Goal: Task Accomplishment & Management: Manage account settings

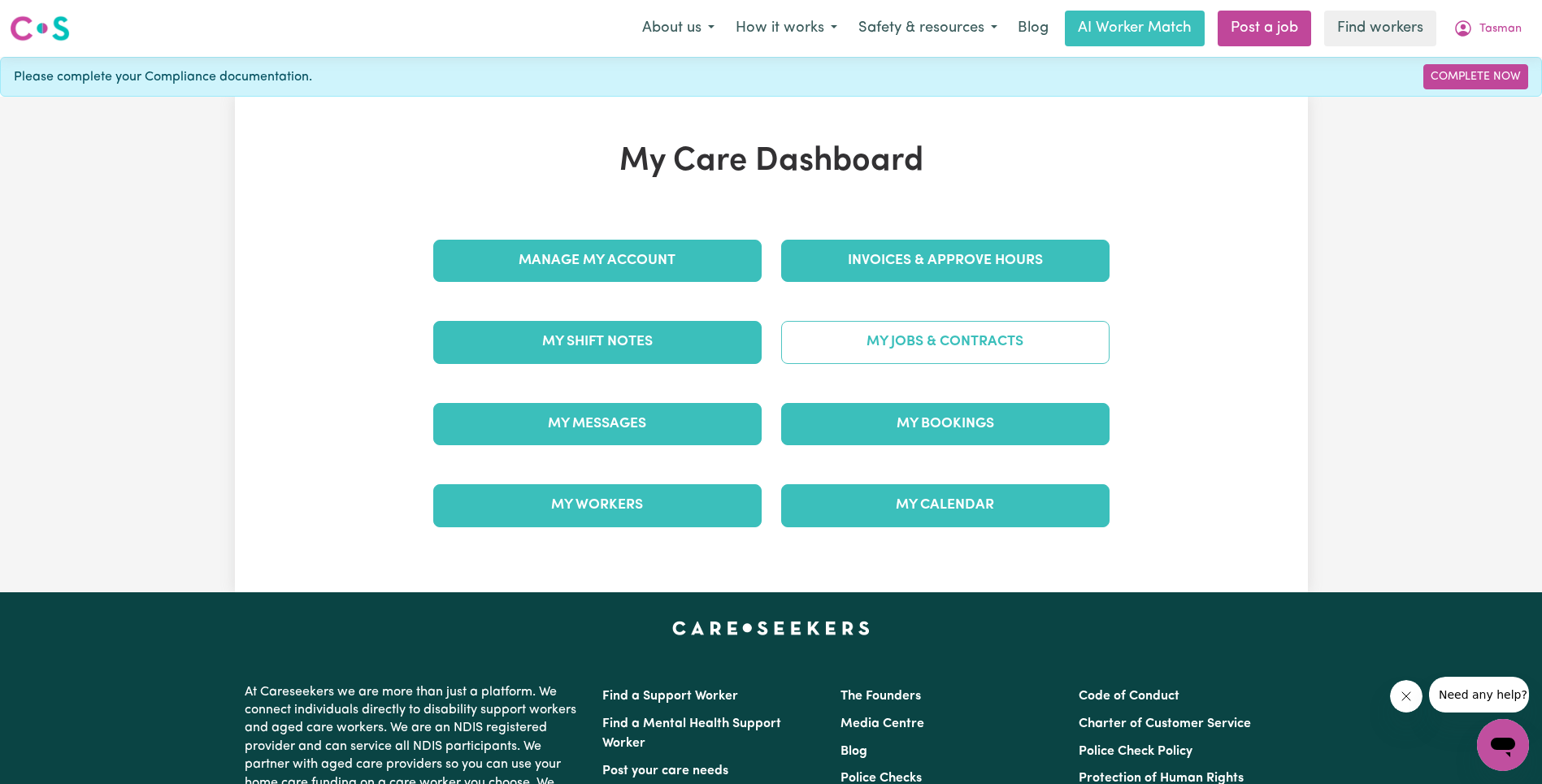
click at [1059, 342] on link "My Jobs & Contracts" at bounding box center [945, 342] width 328 height 42
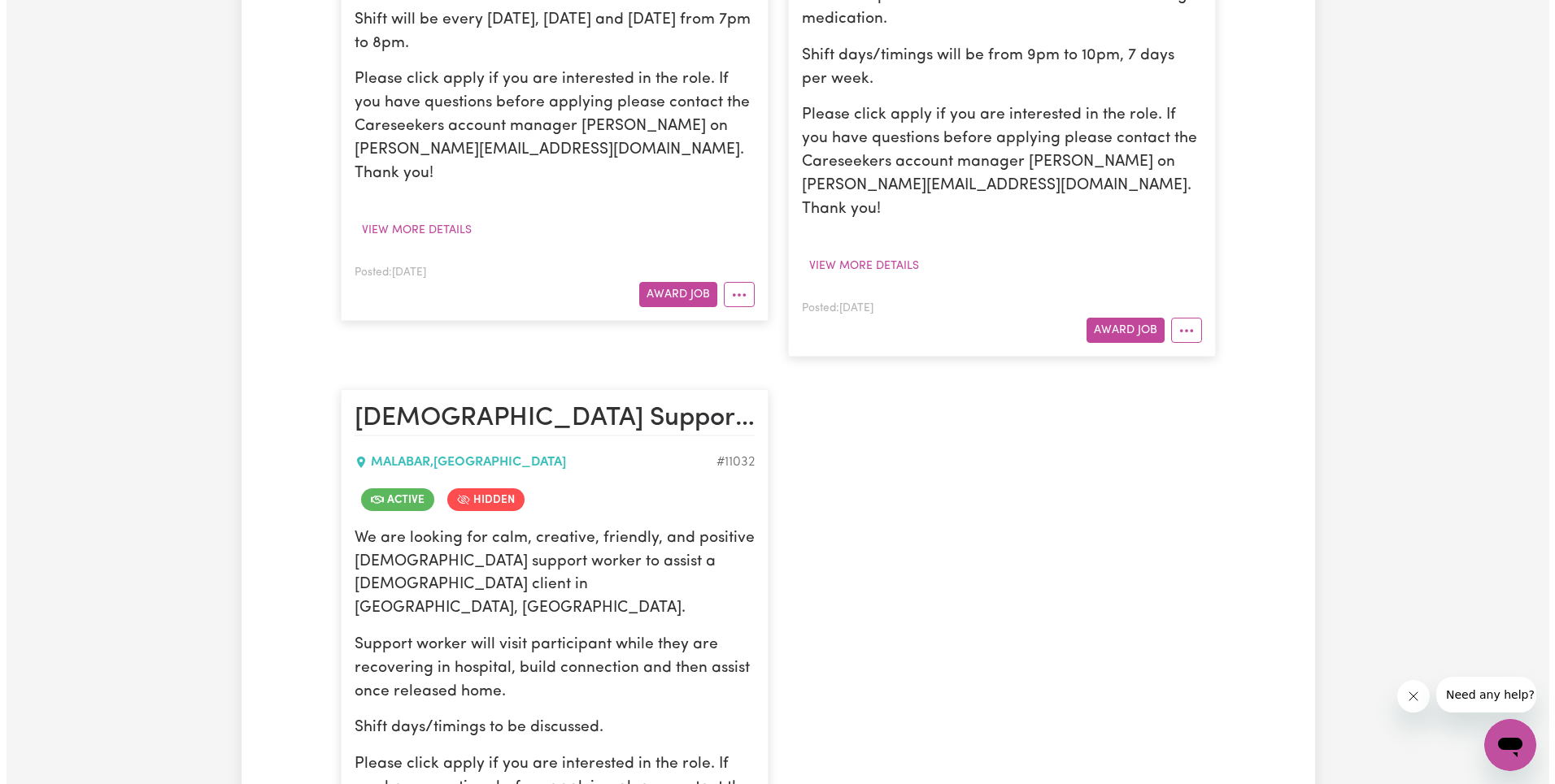
scroll to position [1065, 0]
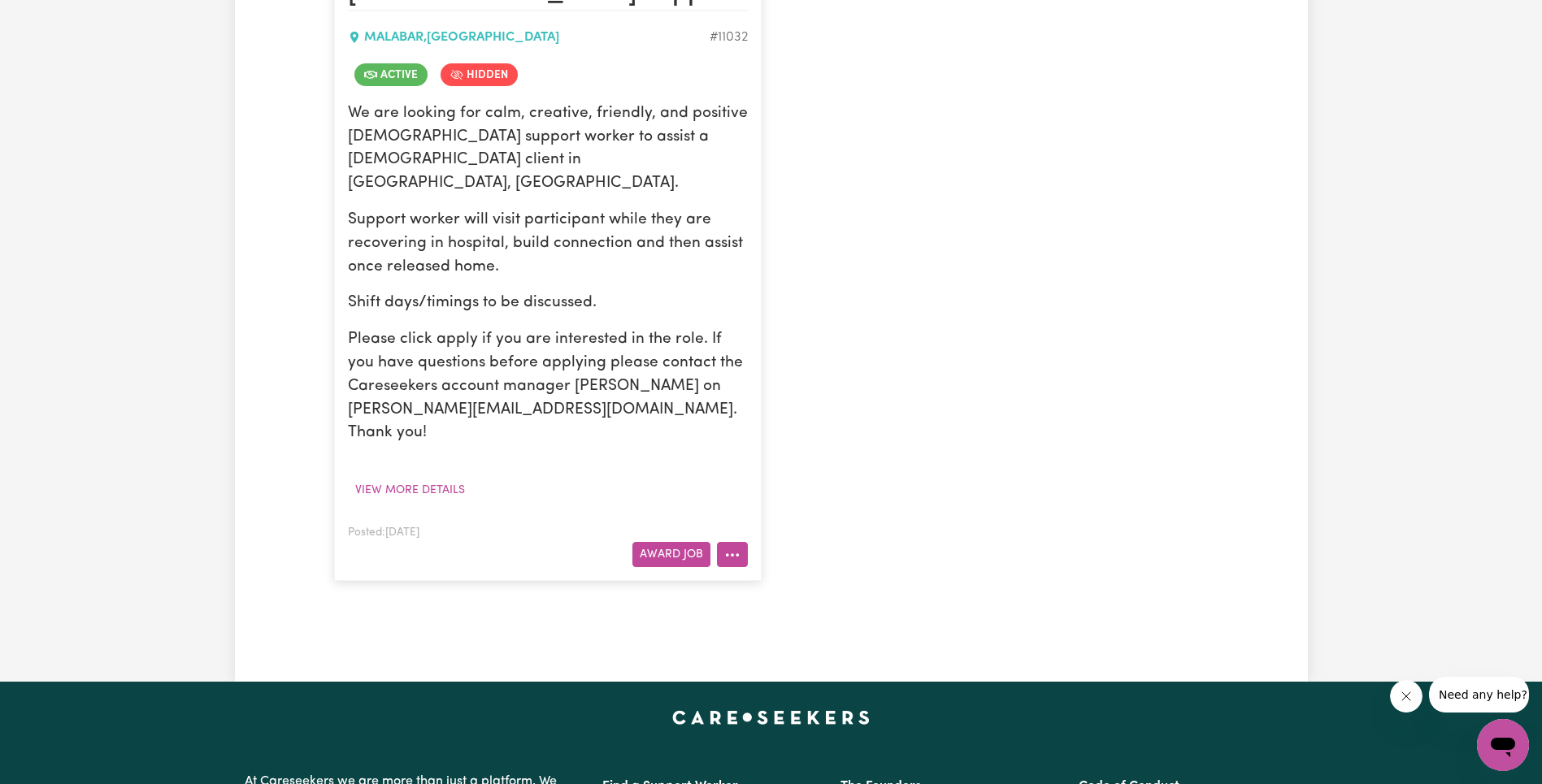
click at [737, 547] on icon "More options" at bounding box center [732, 554] width 16 height 16
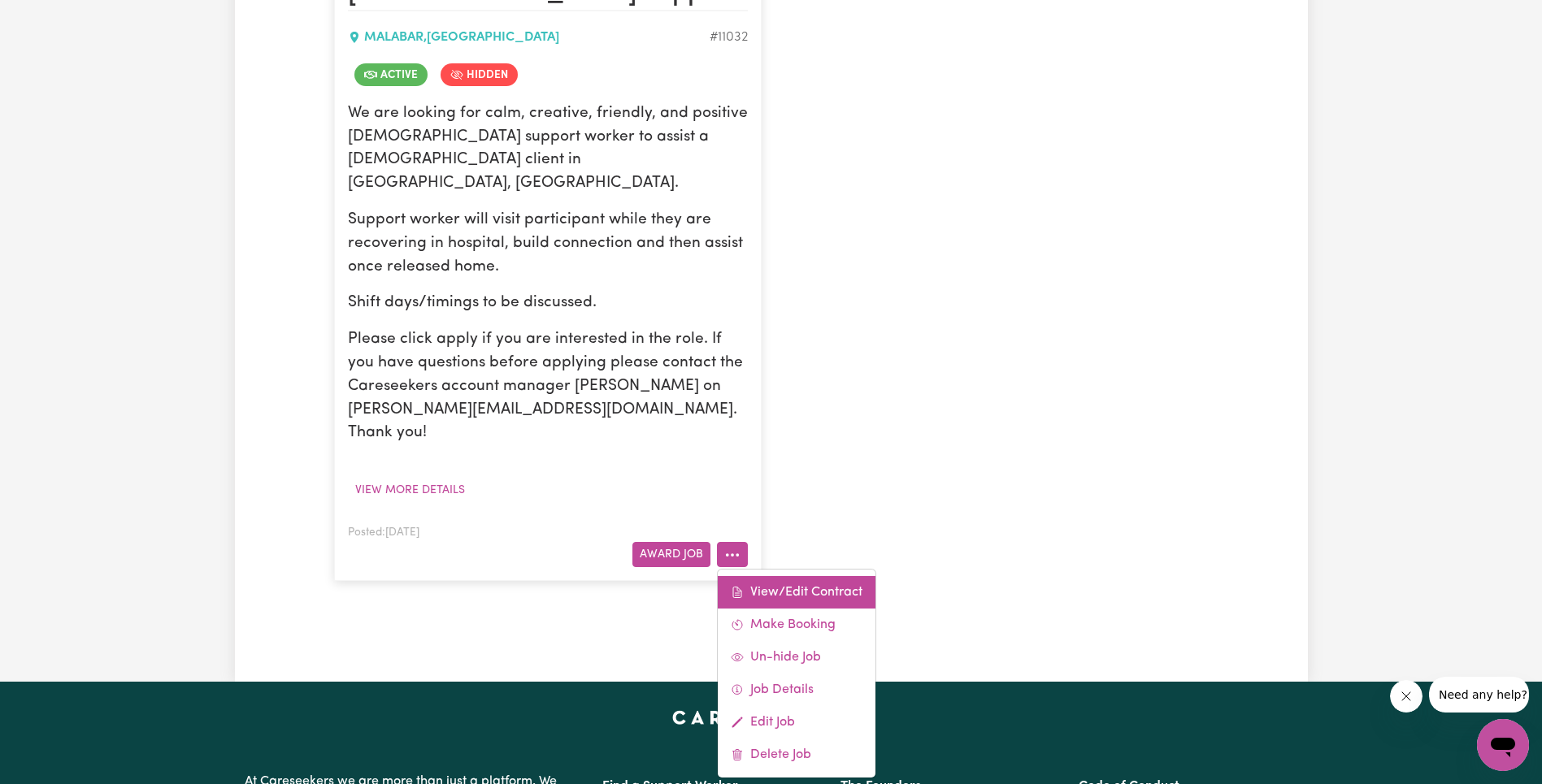
click at [778, 576] on link "View/Edit Contract" at bounding box center [796, 593] width 158 height 33
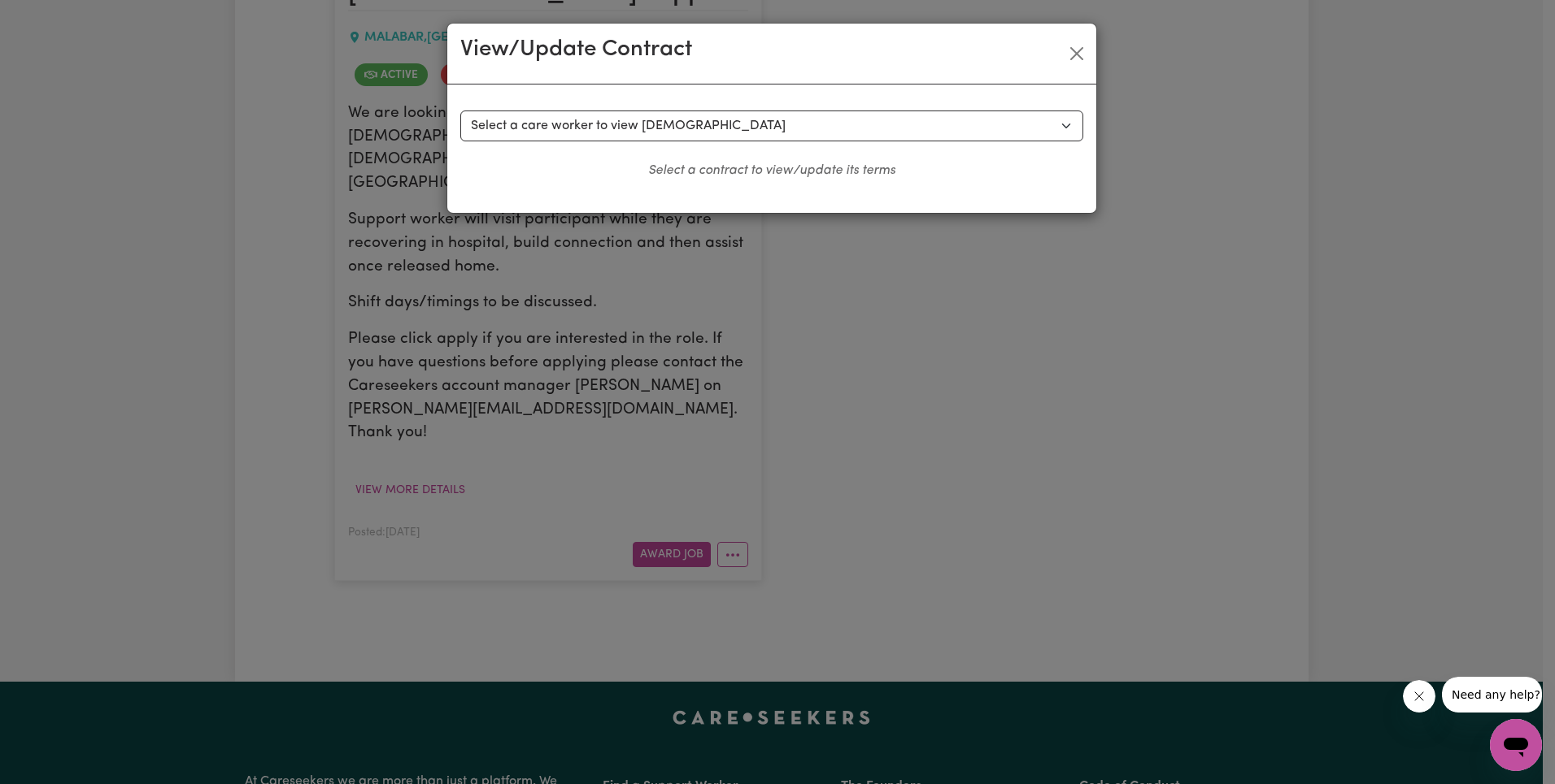
click at [576, 124] on select "Select a care worker to view [DEMOGRAPHIC_DATA] #8344 - [PERSON_NAME] (contract…" at bounding box center [771, 126] width 623 height 31
select select "7956"
select select "WEEKDAY_DAYTIME"
select select "ASSISTANCE_SELF_CARE"
select select "ONE"
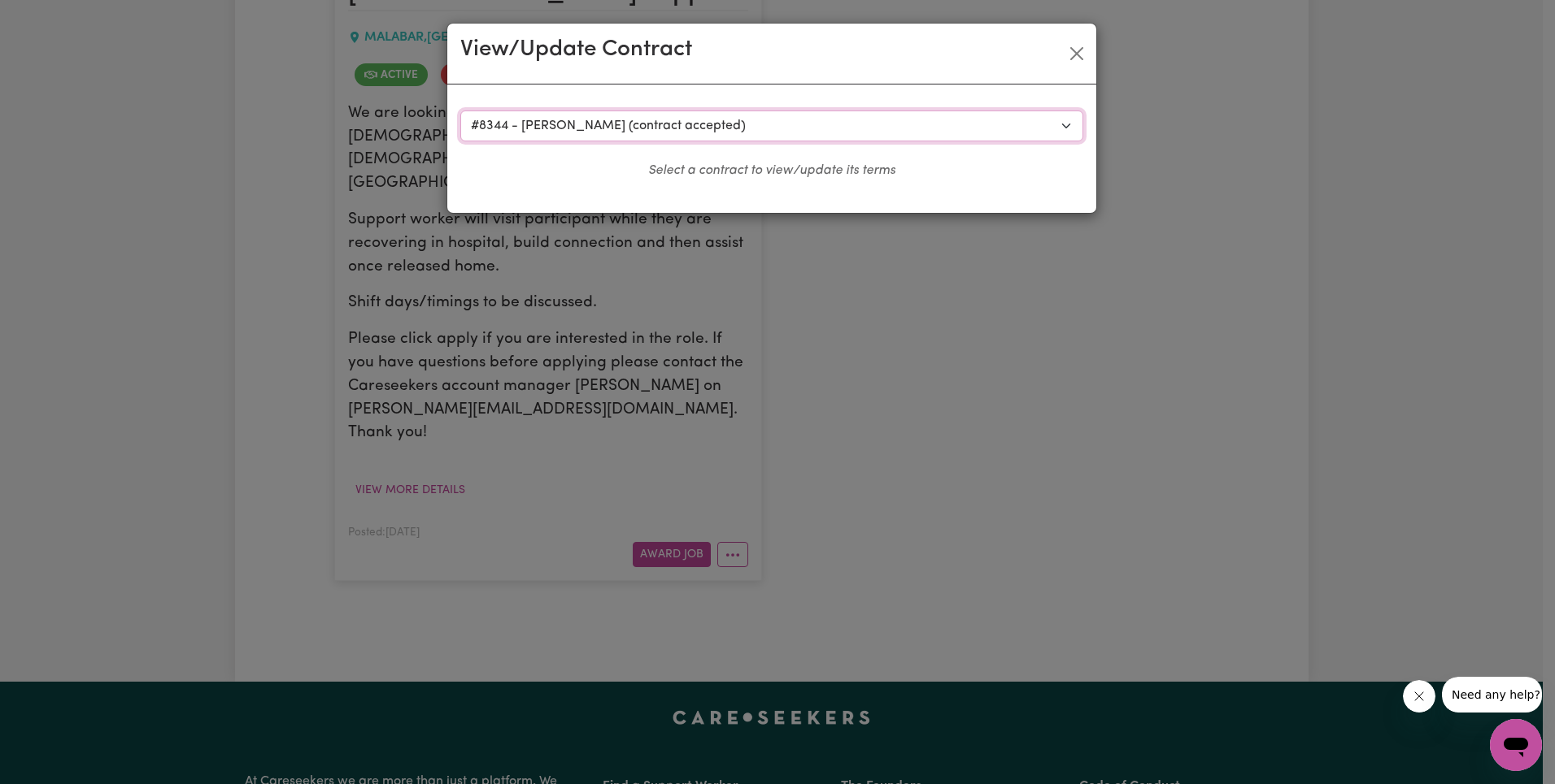
select select "[DATE]"
select select "ASSISTANCE_SELF_CARE"
select select "ONE"
select select "[DATE]"
select select "ASSISTANCE_SELF_CARE"
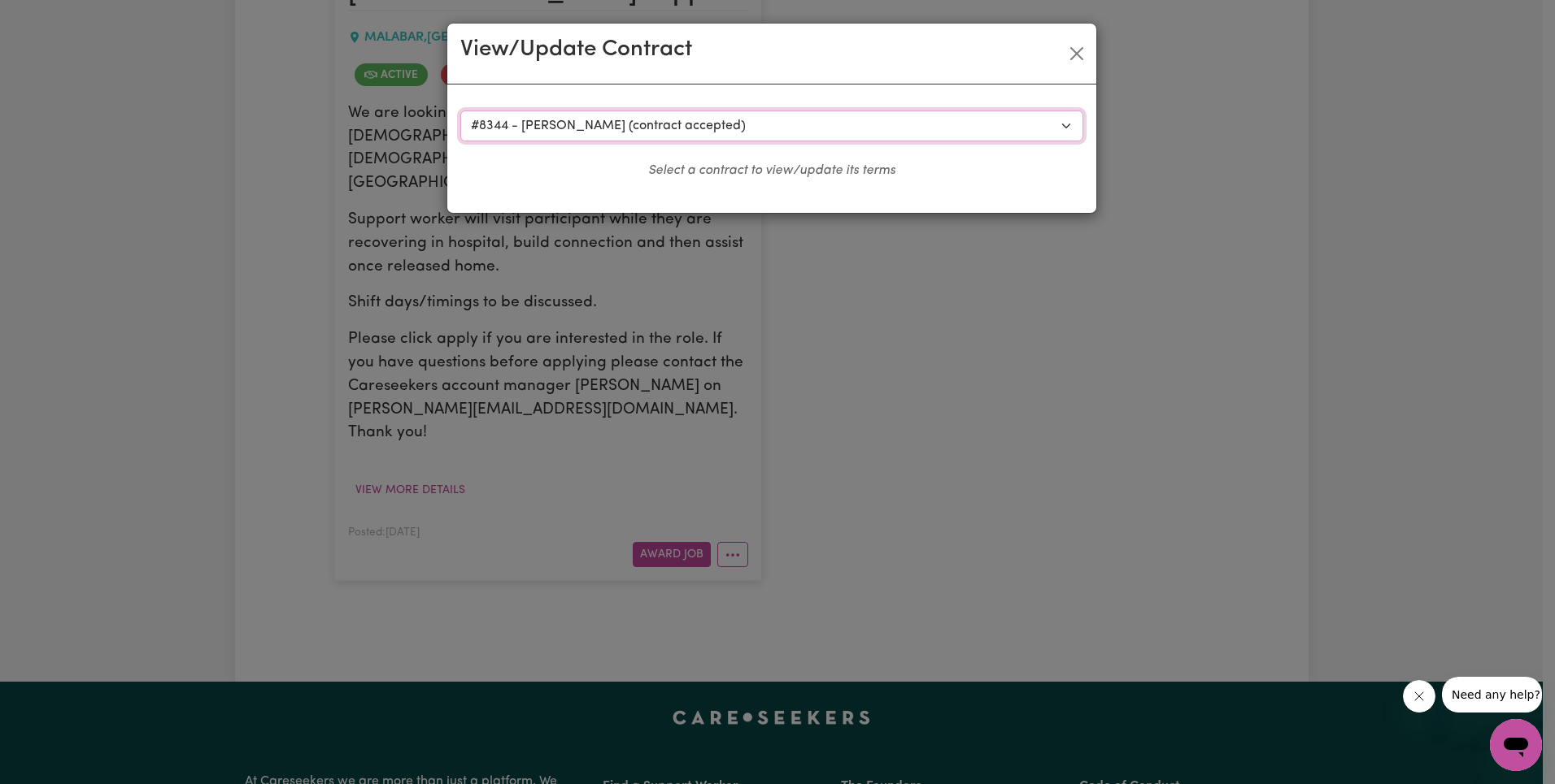
select select "ONE"
select select "PUBLIC_HOLIDAY"
select select "ASSISTANCE_SELF_CARE"
select select "ONE"
select select "WEEKDAY_EVENING"
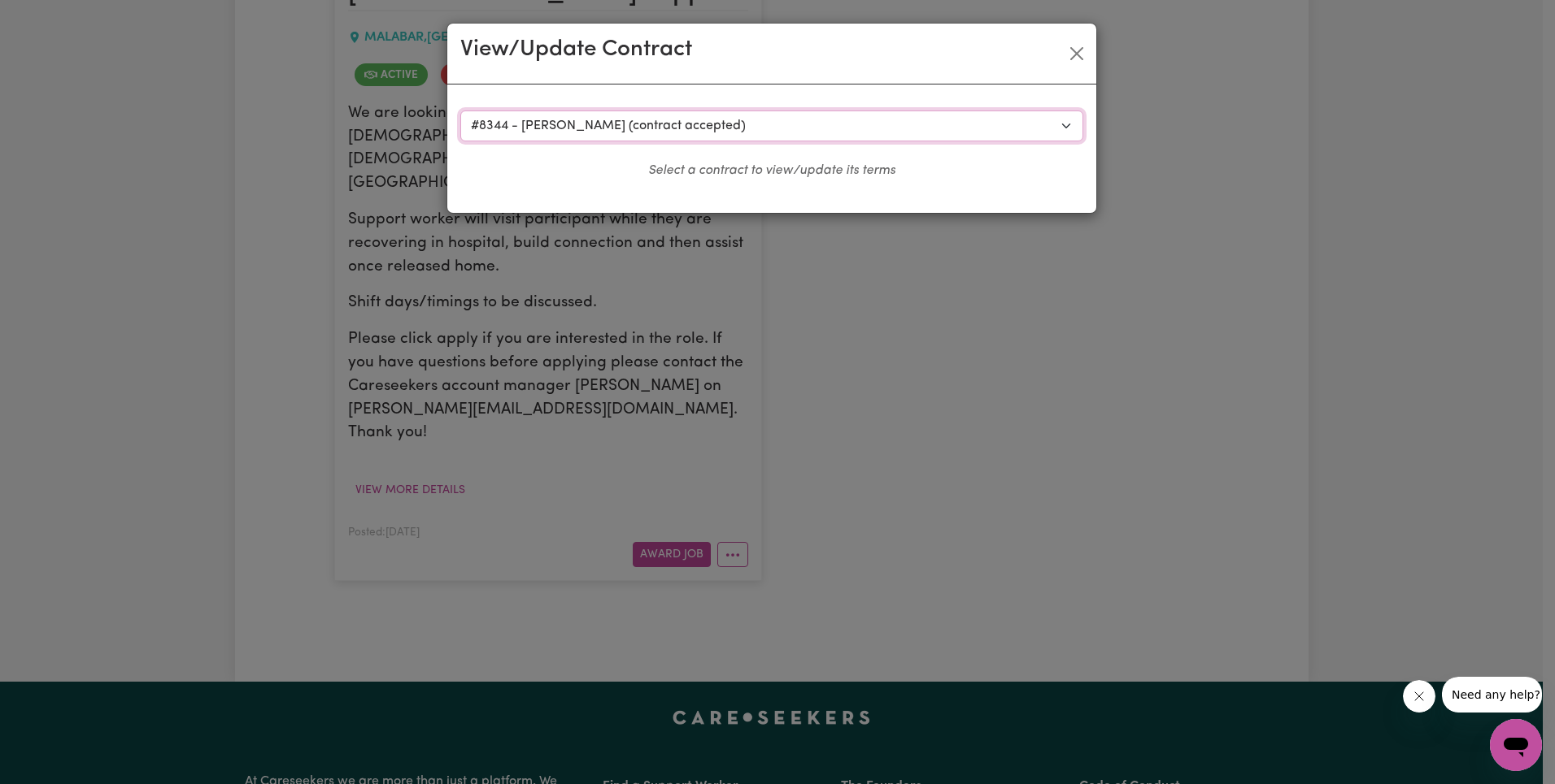
select select "ASSISTANCE_SELF_CARE"
select select "ONE"
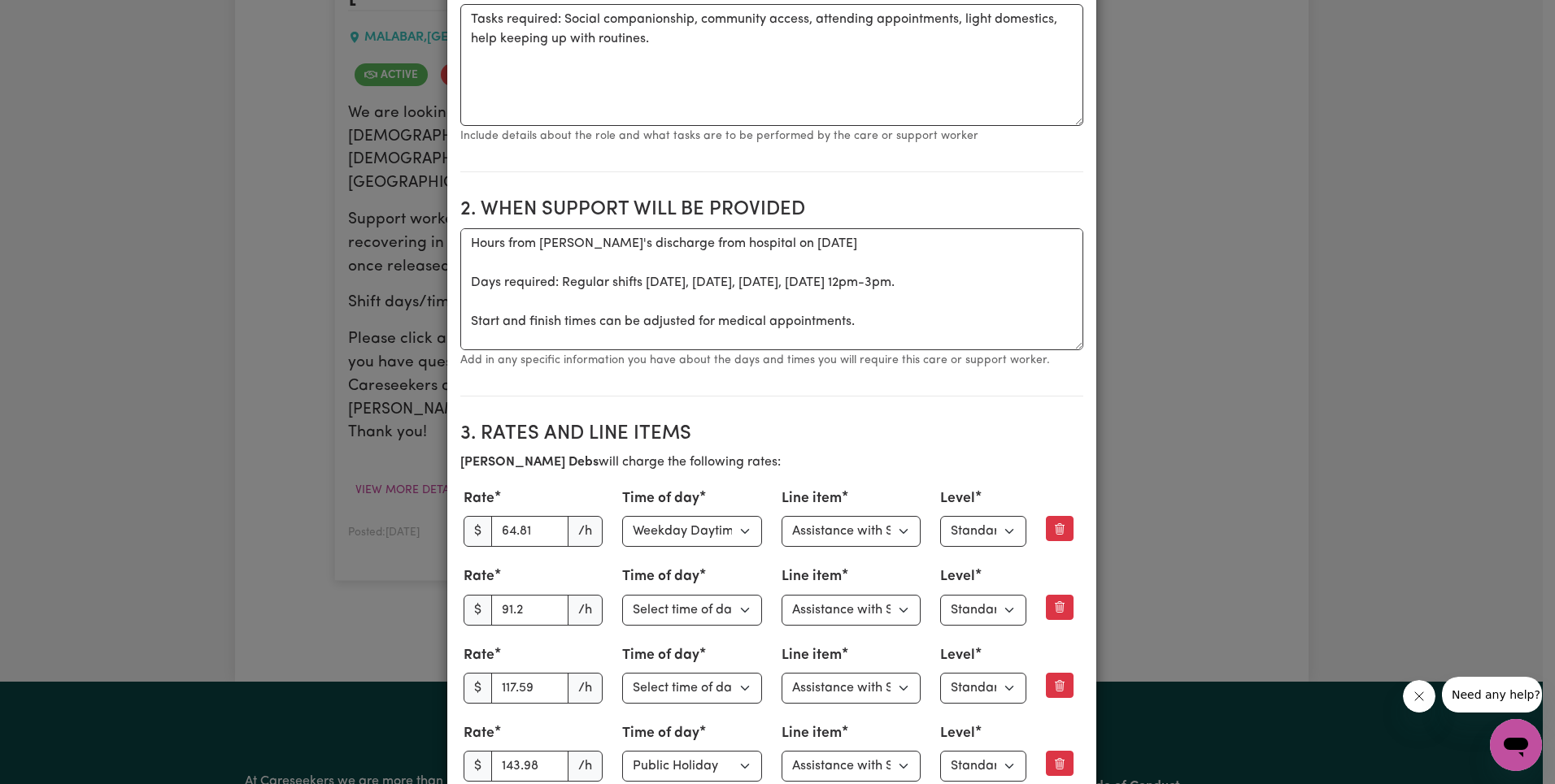
scroll to position [533, 0]
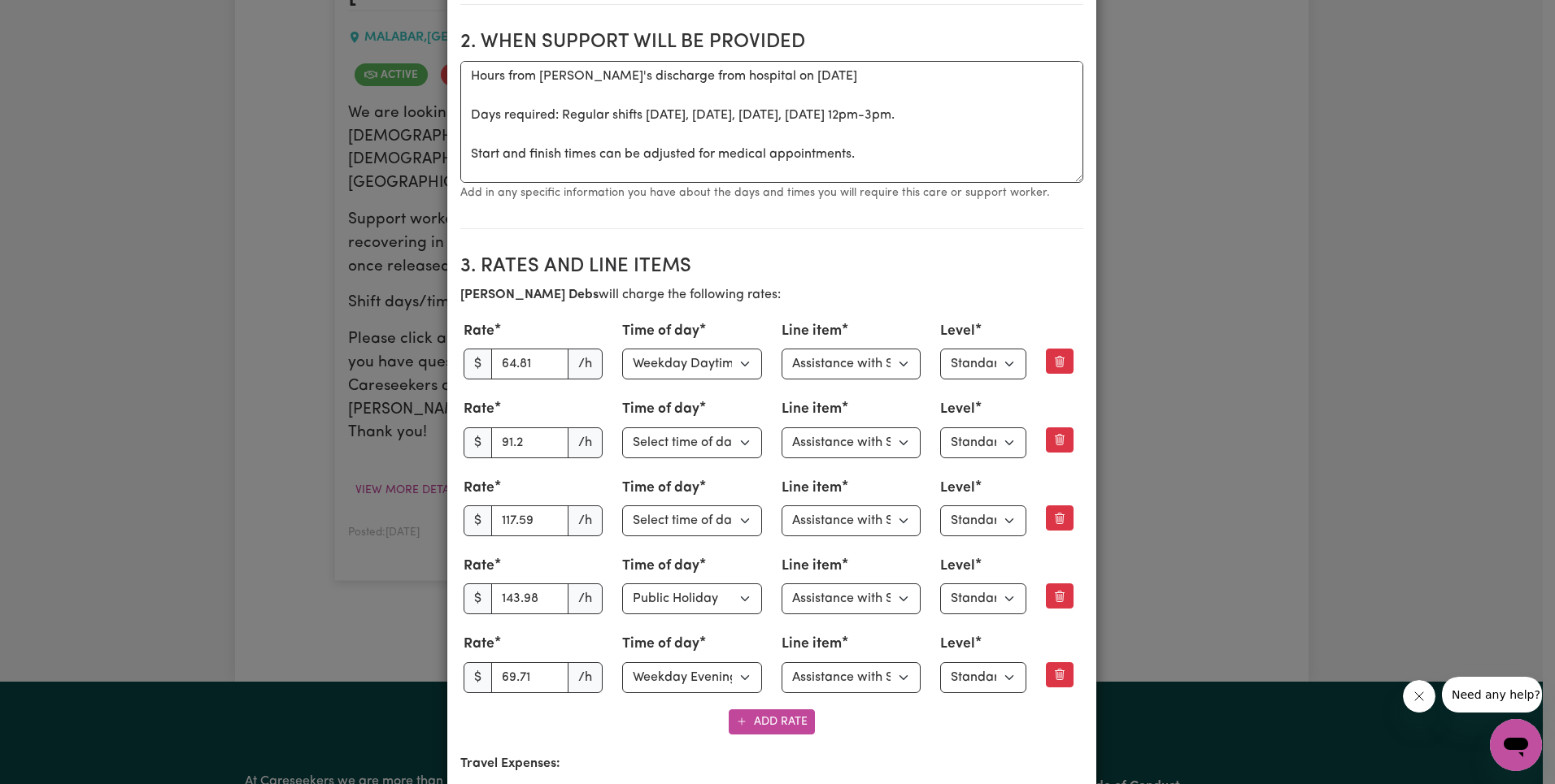
click at [608, 307] on div "[PERSON_NAME] will charge the following rates: Rate $ 64.81 /h Time of day Sele…" at bounding box center [771, 509] width 623 height 450
click at [504, 362] on input "64.81" at bounding box center [530, 365] width 78 height 31
paste input "3.27"
type input "63.27"
click at [845, 363] on select "Select line item Assistance with Self Care Activities Assistance with personal …" at bounding box center [851, 365] width 140 height 31
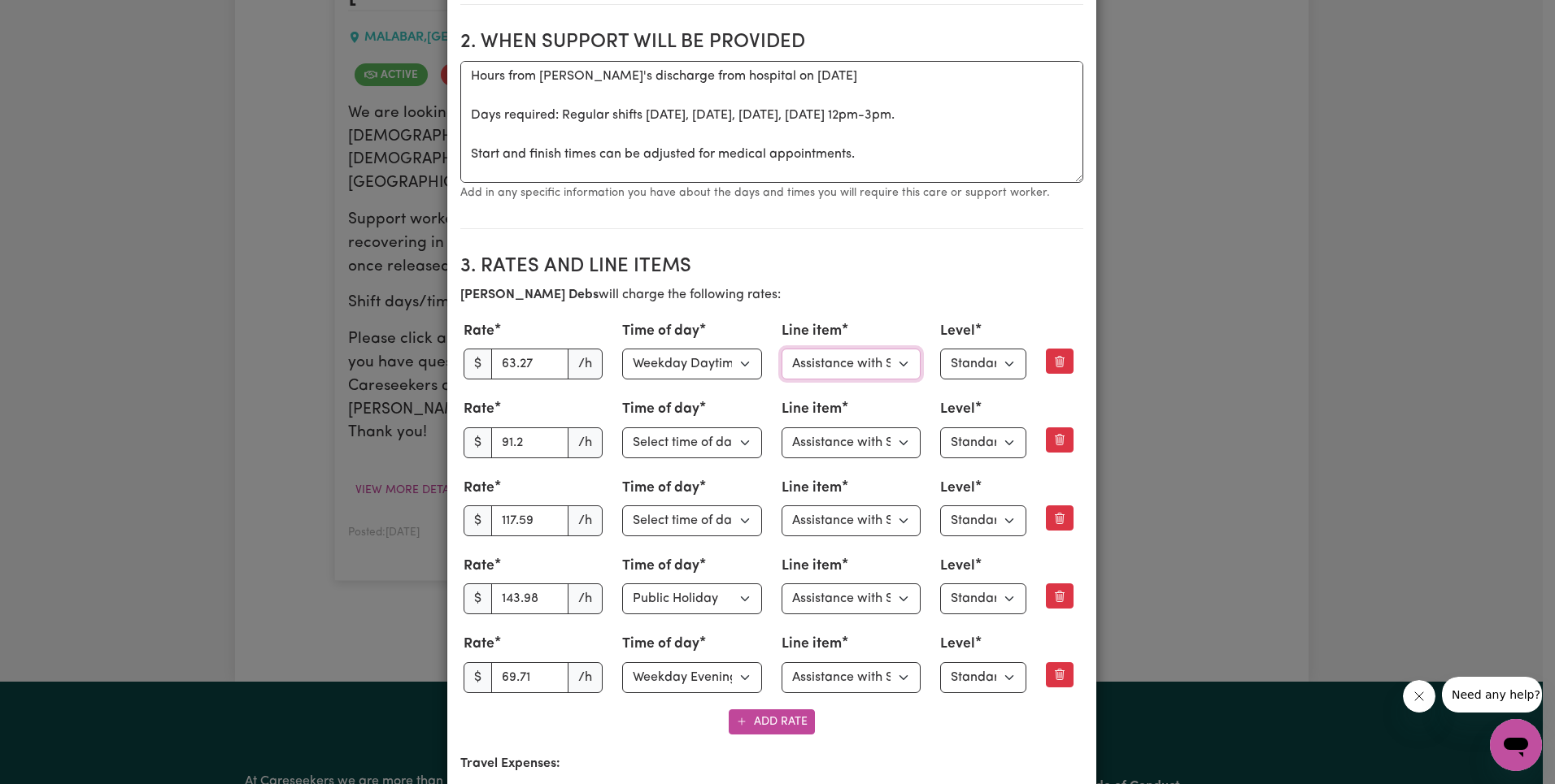
select select "OTHER"
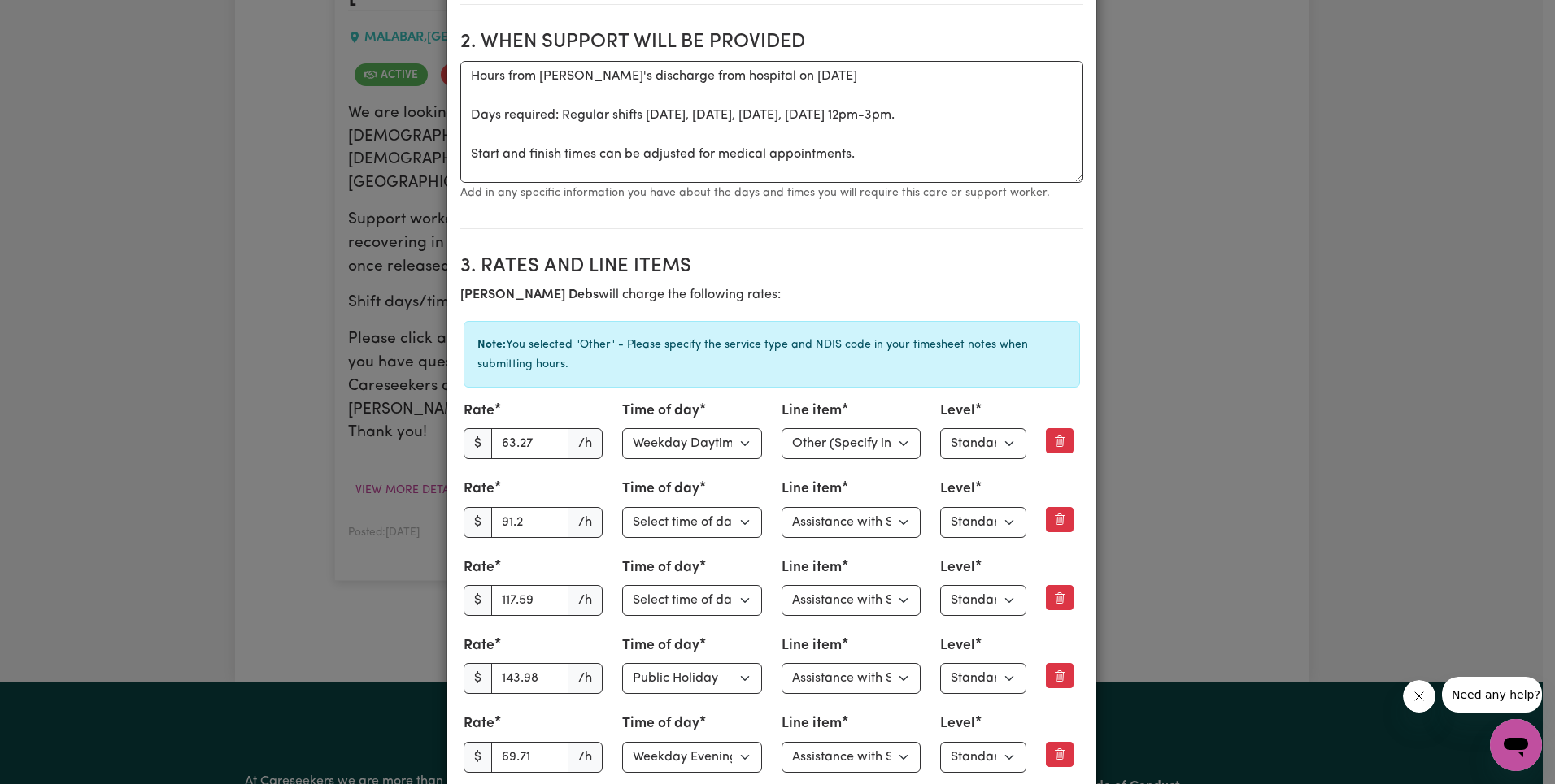
click at [858, 251] on section "3. Rates and Line Items [PERSON_NAME] will charge the following rates: Note: Yo…" at bounding box center [771, 574] width 623 height 664
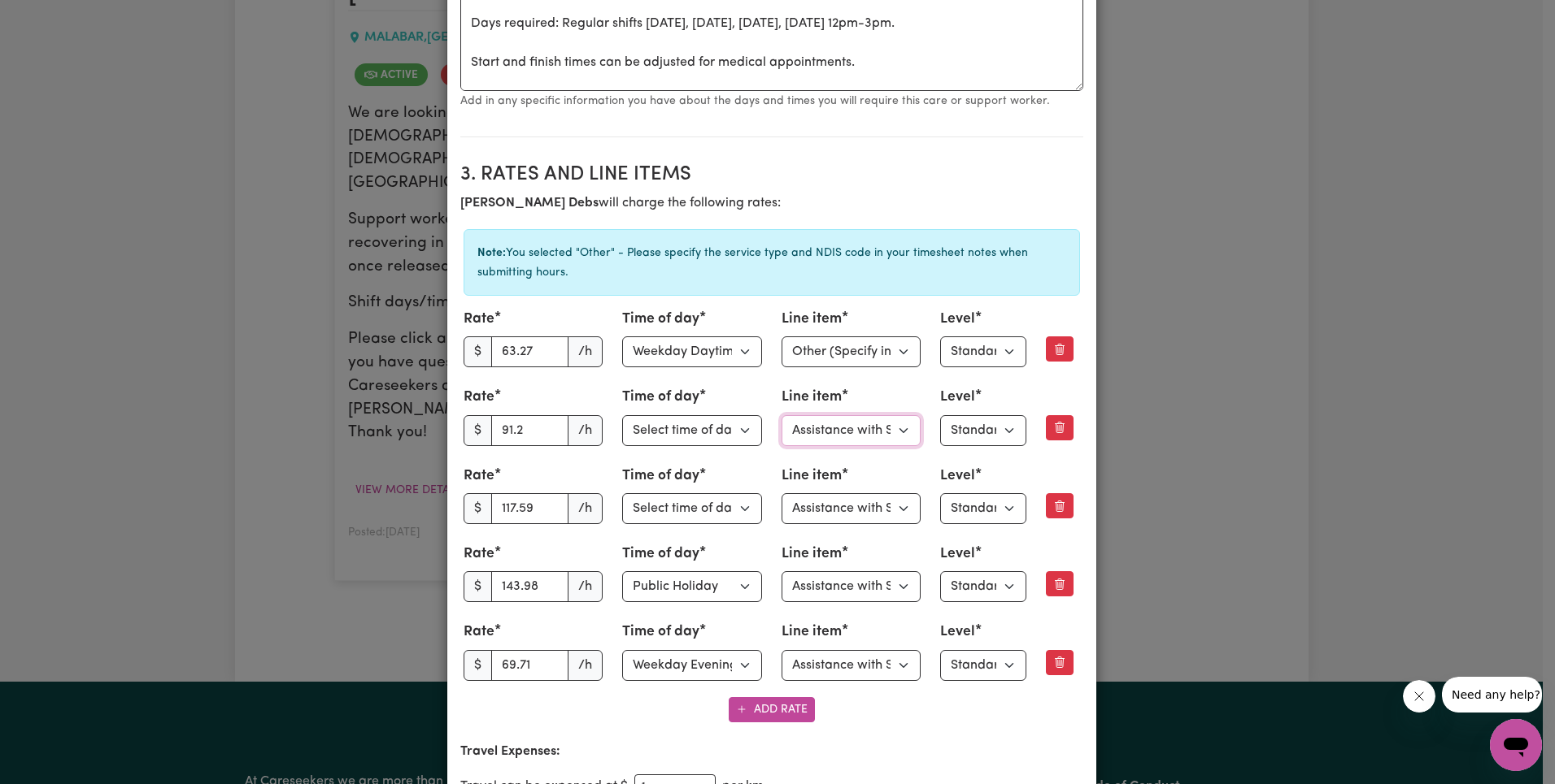
click at [873, 425] on select "Select line item Assistance with Self Care Activities Assistance with personal …" at bounding box center [851, 431] width 140 height 31
select select "OTHER"
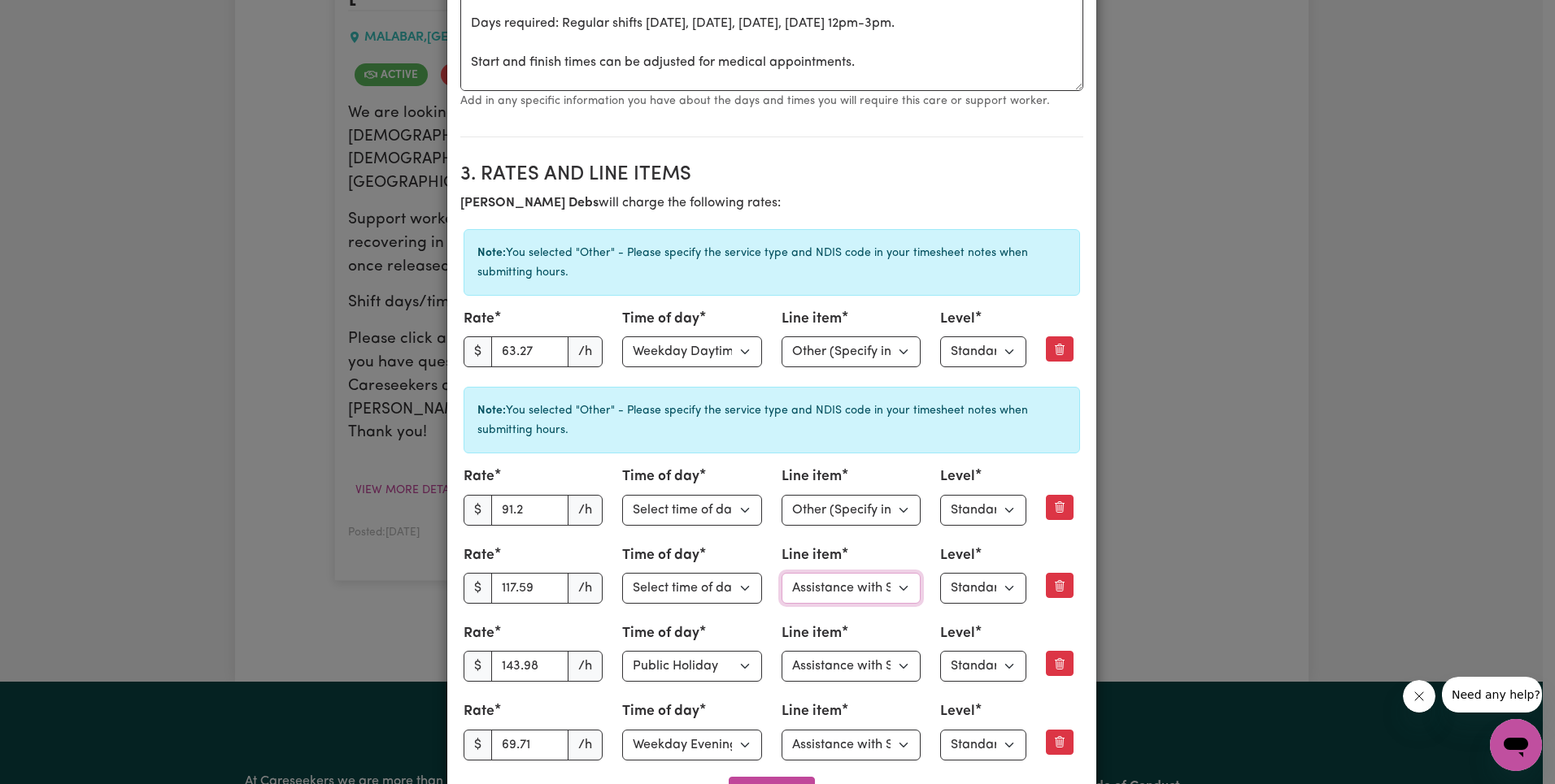
click at [828, 593] on select "Select line item Assistance with Self Care Activities Assistance with personal …" at bounding box center [851, 588] width 140 height 31
select select "OTHER"
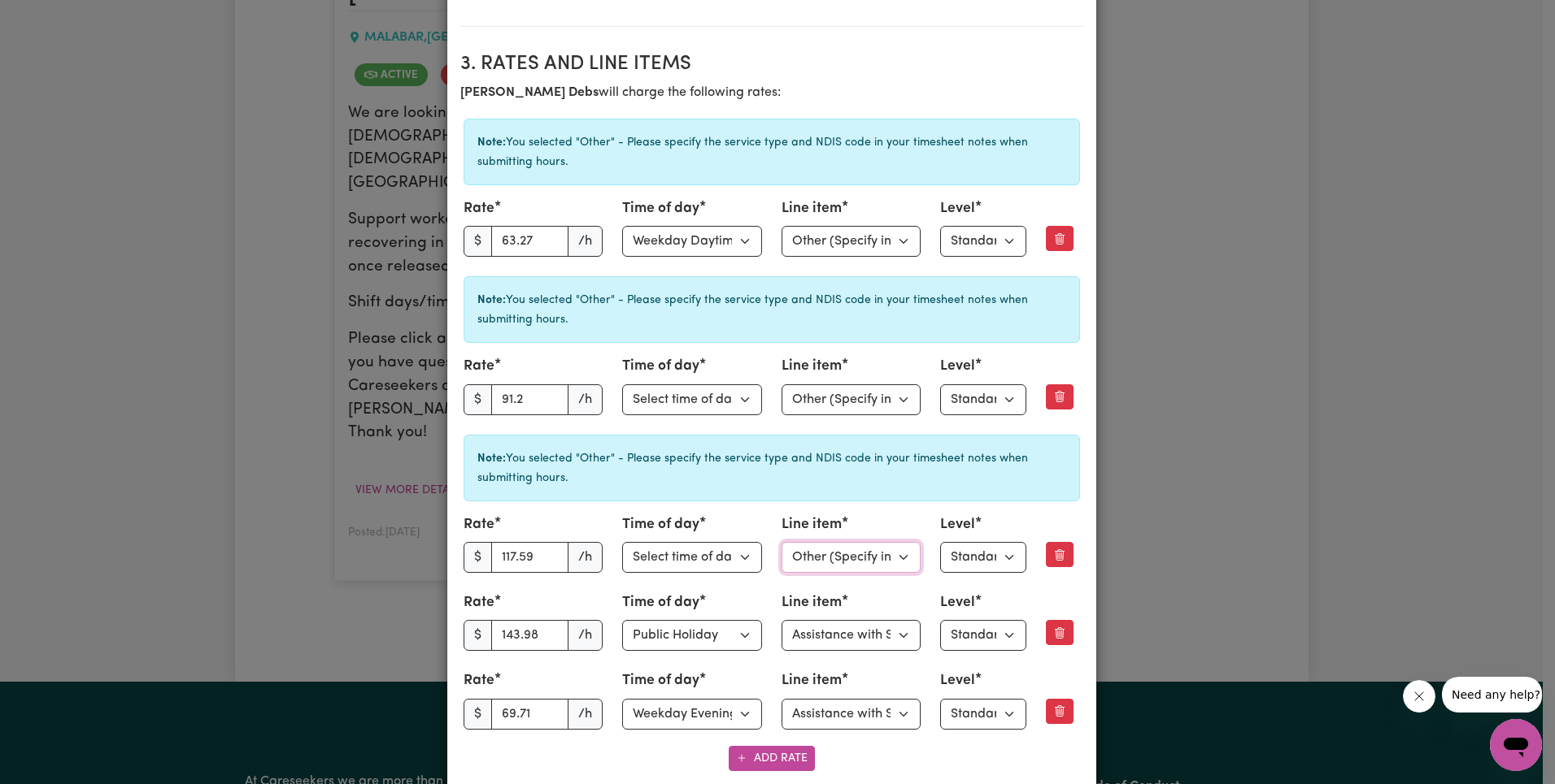
scroll to position [820, 0]
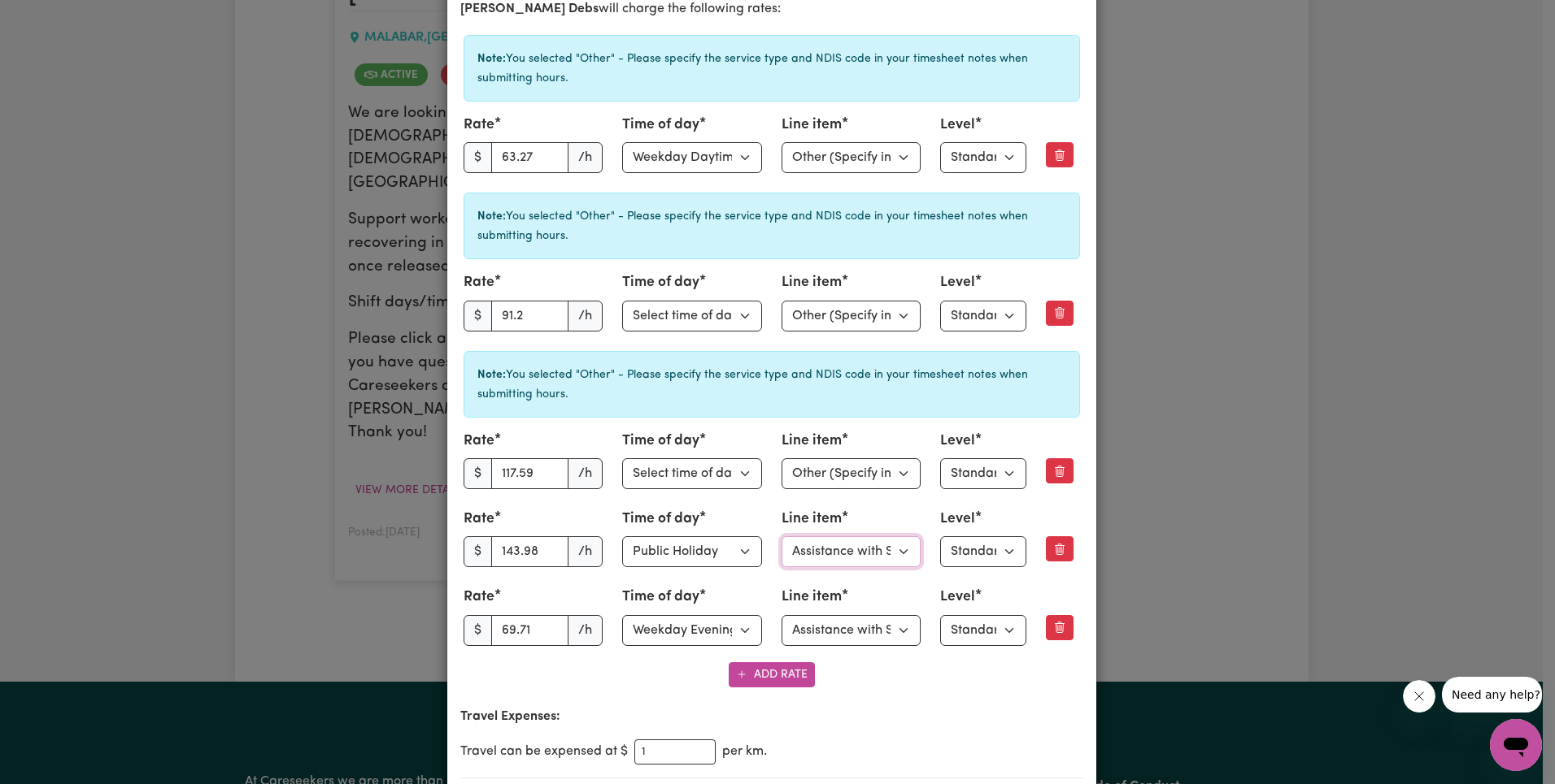
click at [878, 555] on select "Select line item Assistance with Self Care Activities Assistance with personal …" at bounding box center [851, 552] width 140 height 31
select select "OTHER"
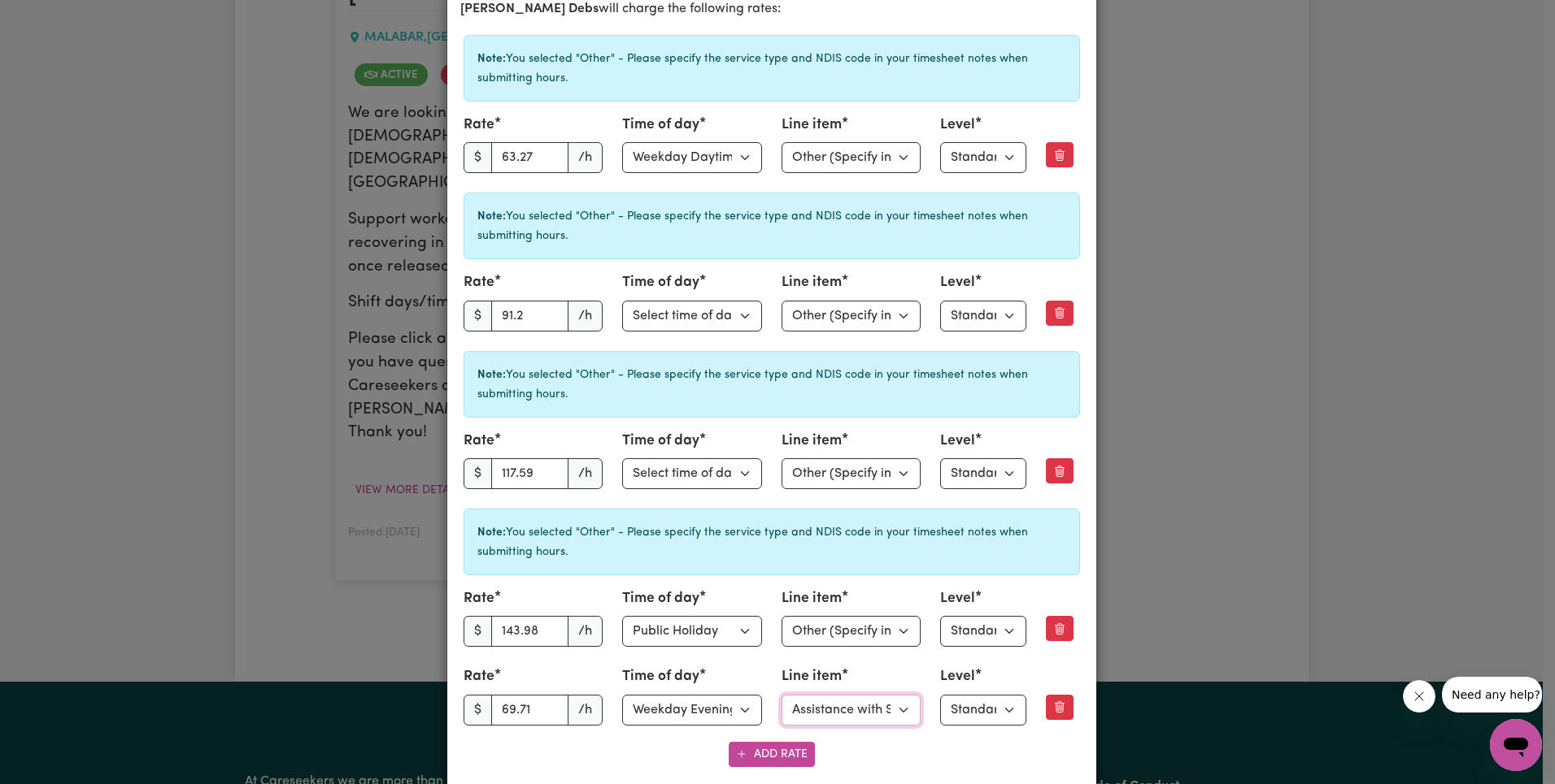
click at [869, 710] on select "Select line item Assistance with Self Care Activities Assistance with personal …" at bounding box center [851, 710] width 140 height 31
select select "OTHER"
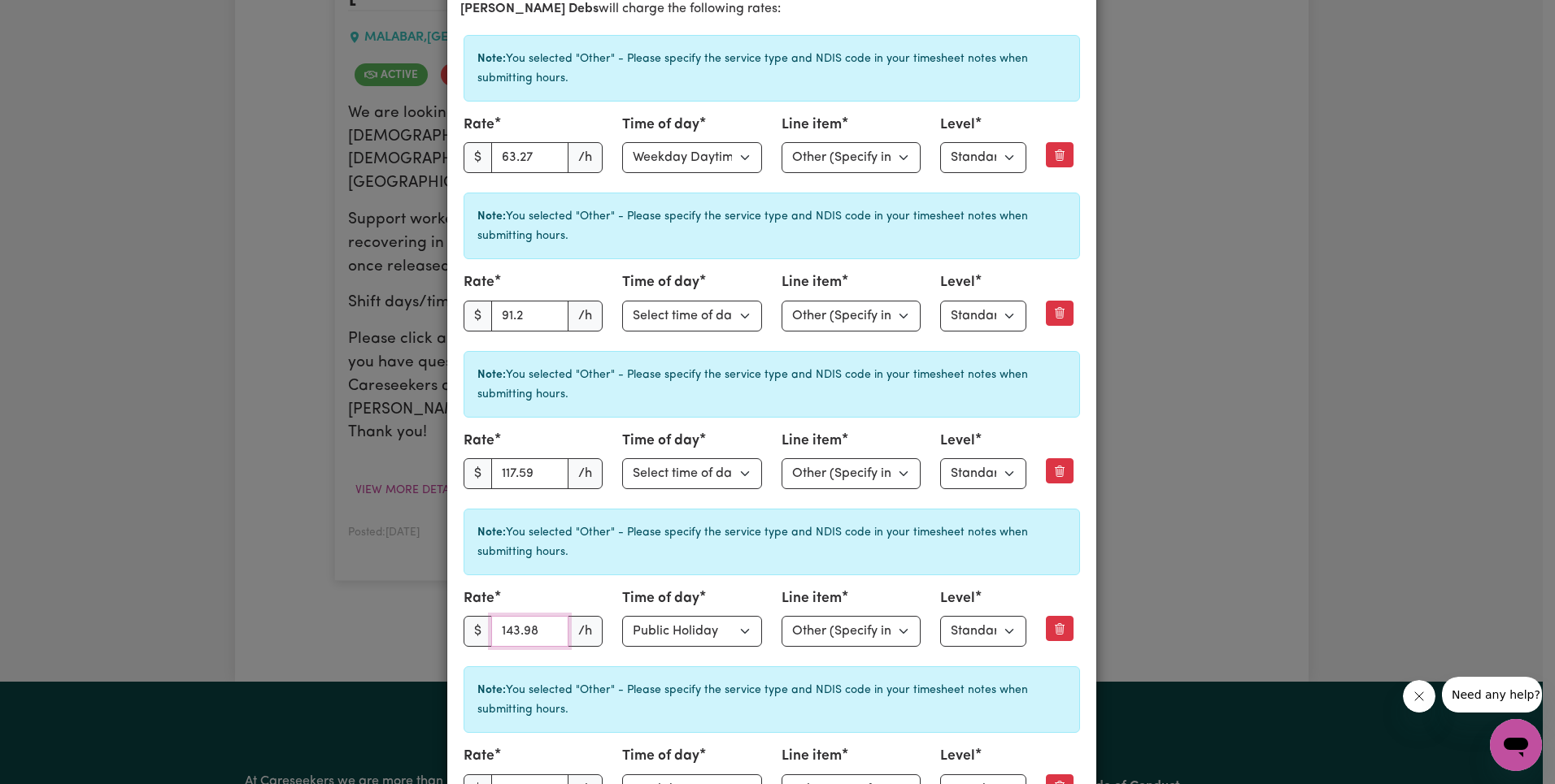
click at [518, 620] on input "143.98" at bounding box center [530, 632] width 78 height 31
paste input "0.57"
type input "140.57"
click at [615, 567] on div "Note: You selected "Other" - Please specify the service type and NDIS code in y…" at bounding box center [771, 541] width 616 height 67
click at [528, 312] on input "91.2" at bounding box center [530, 316] width 78 height 31
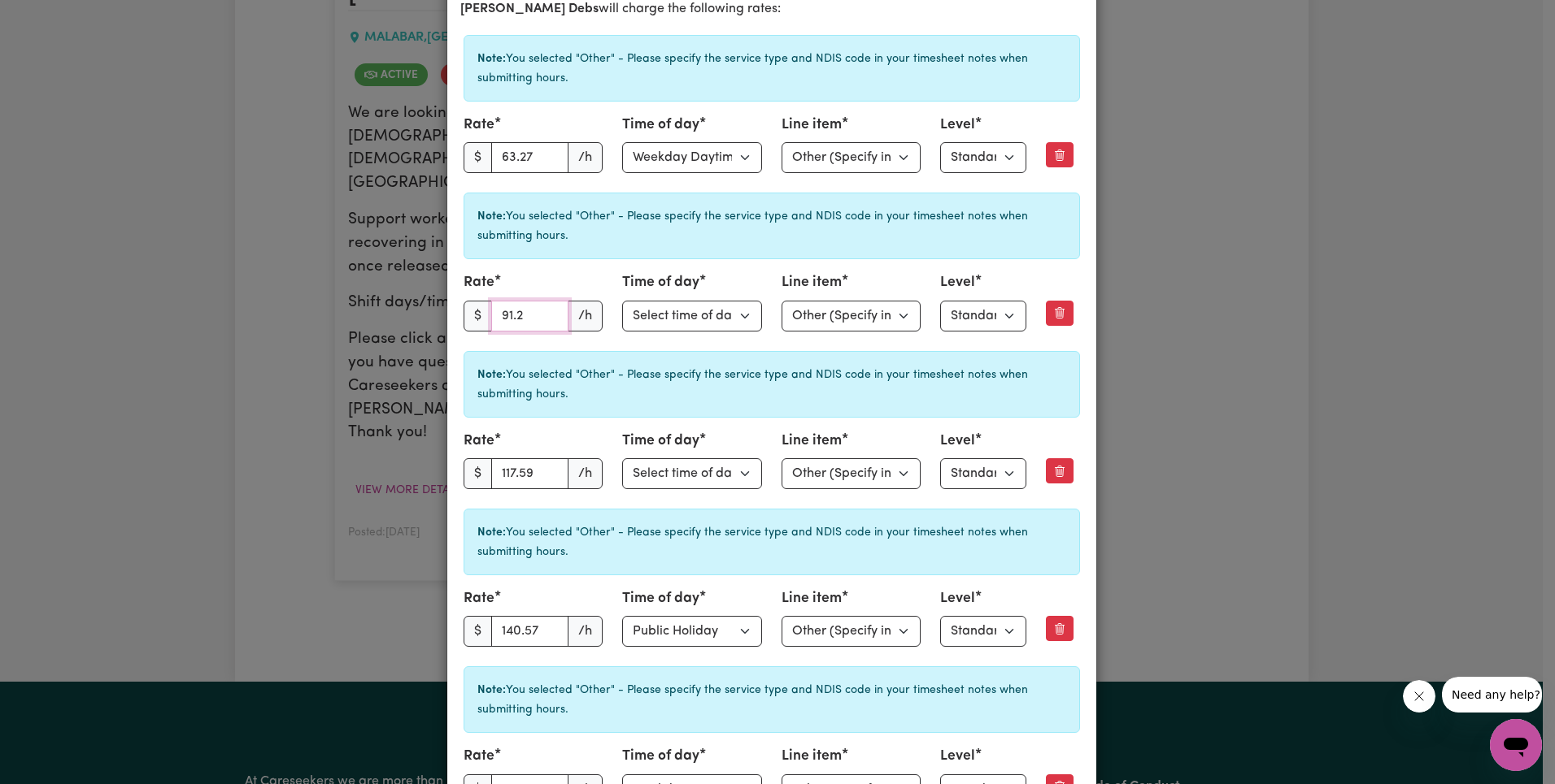
paste input "88.99"
type input "88.99"
click at [571, 274] on div "Rate $ 88.99 /h" at bounding box center [533, 301] width 140 height 59
click at [520, 480] on input "117.59" at bounding box center [530, 474] width 78 height 31
paste input "4.83"
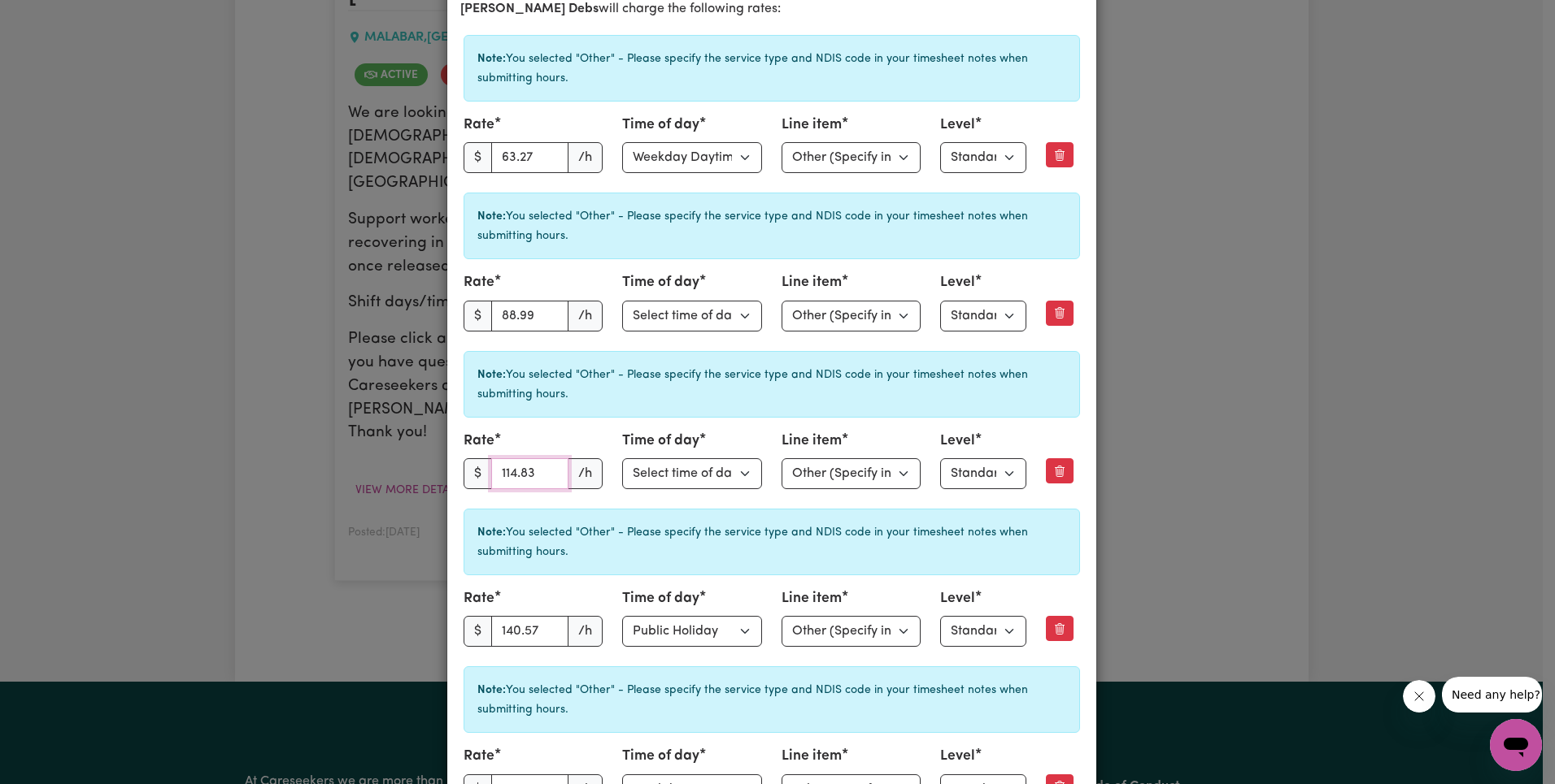
type input "114.83"
click at [586, 408] on div "Note: You selected "Other" - Please specify the service type and NDIS code in y…" at bounding box center [771, 384] width 616 height 67
click at [667, 418] on div "Note: You selected "Other" - Please specify the service type and NDIS code in y…" at bounding box center [771, 420] width 623 height 145
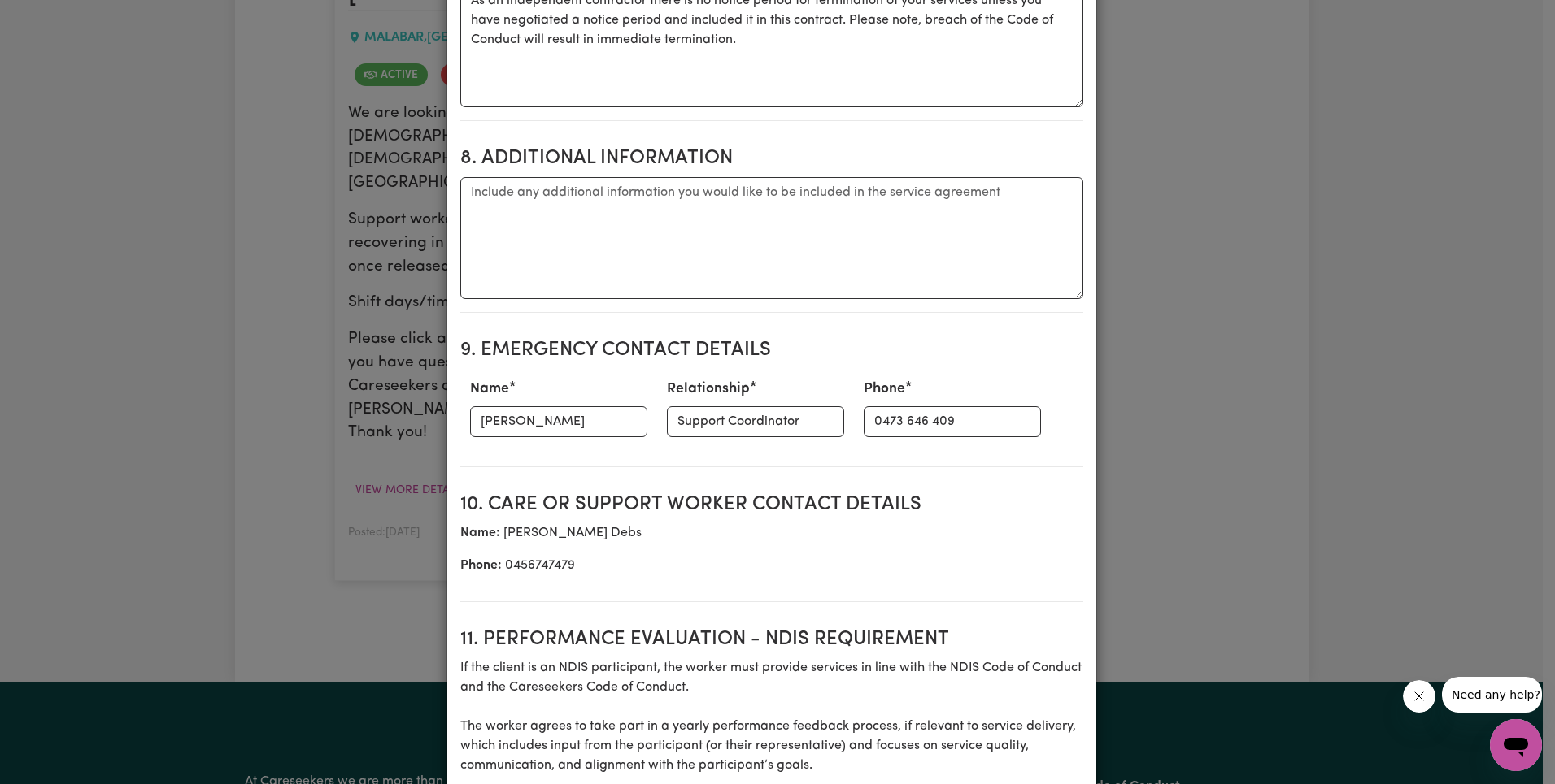
scroll to position [2806, 0]
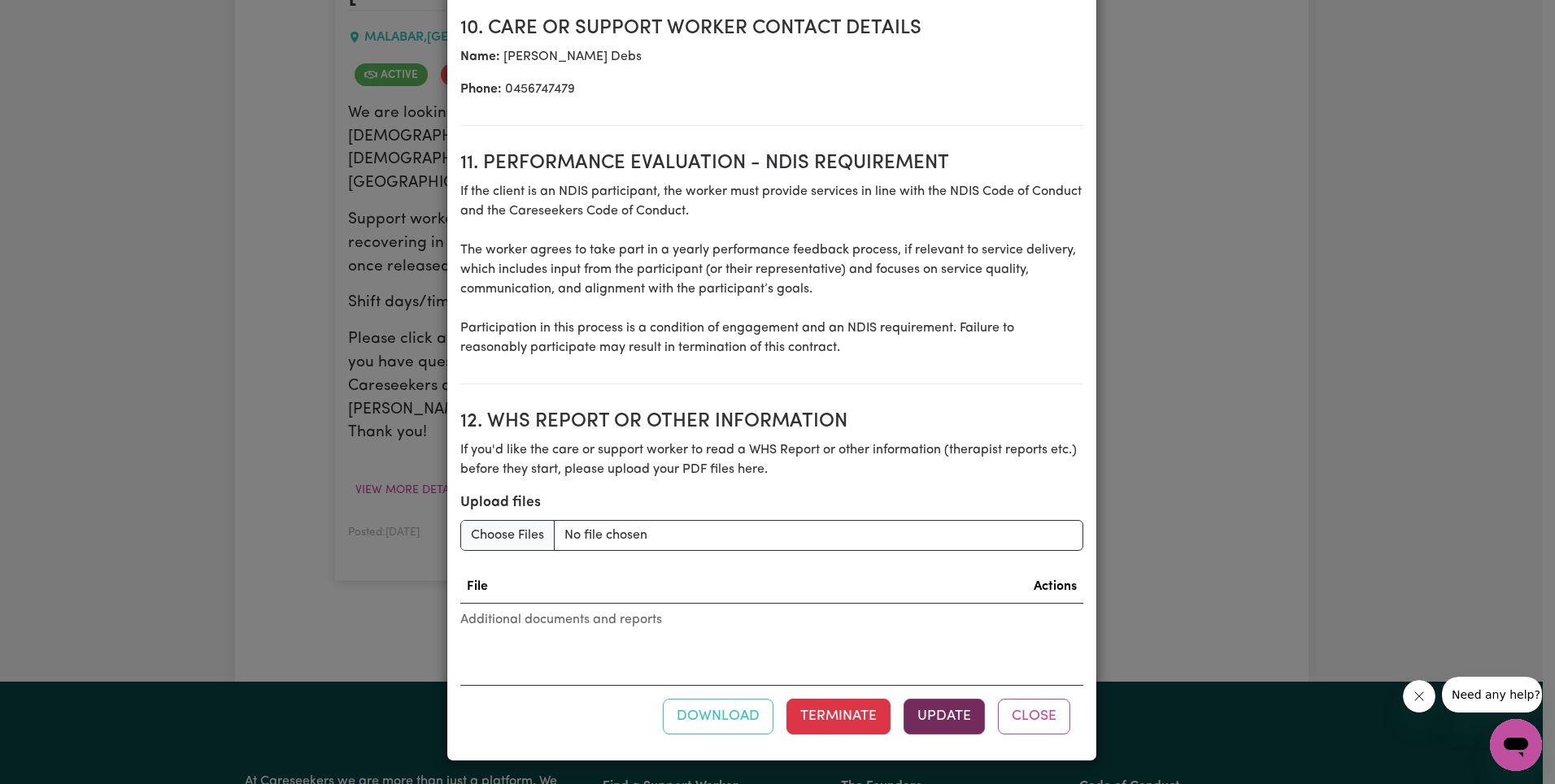
click at [942, 708] on button "Update" at bounding box center [944, 716] width 81 height 36
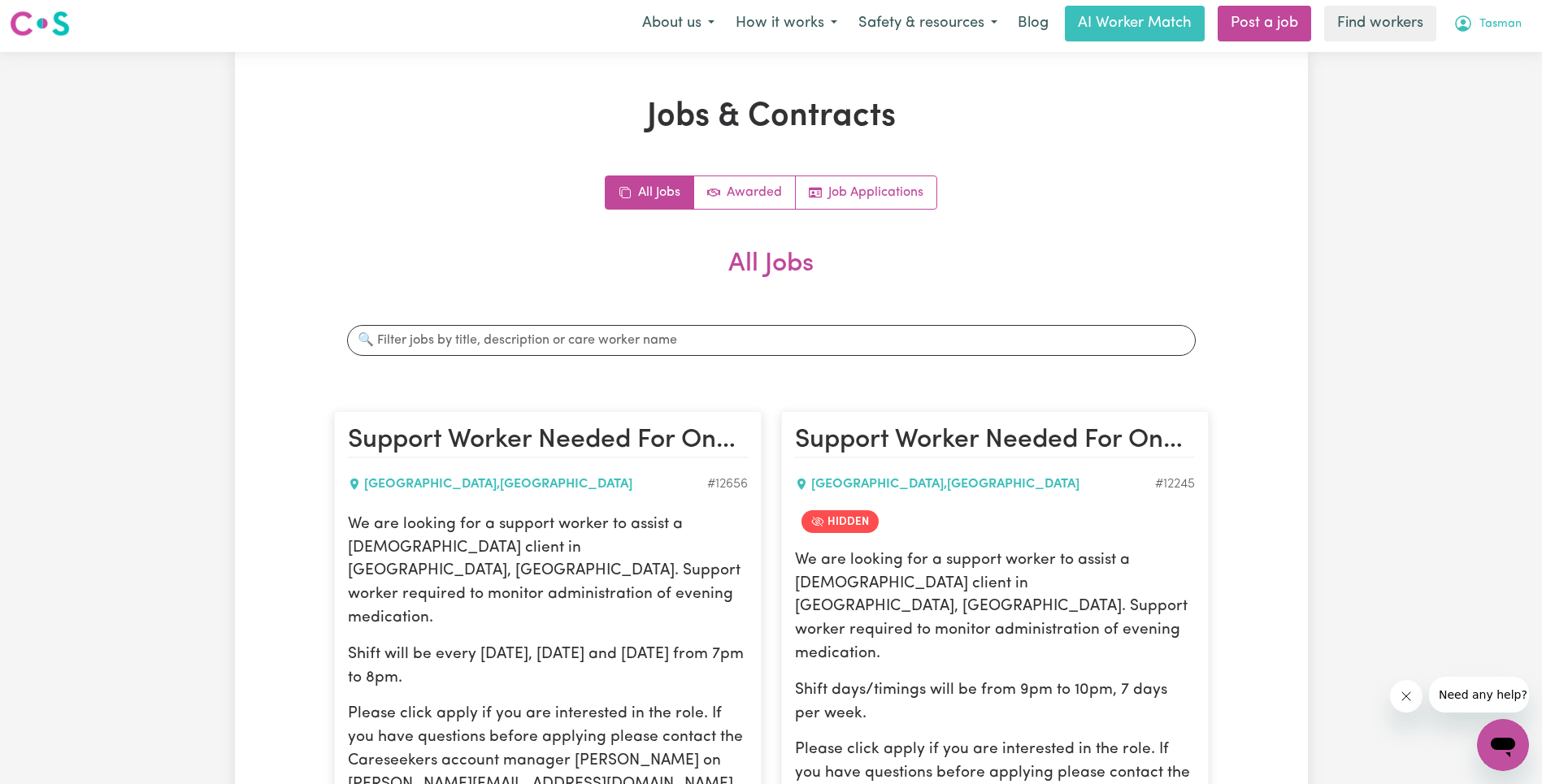
scroll to position [0, 0]
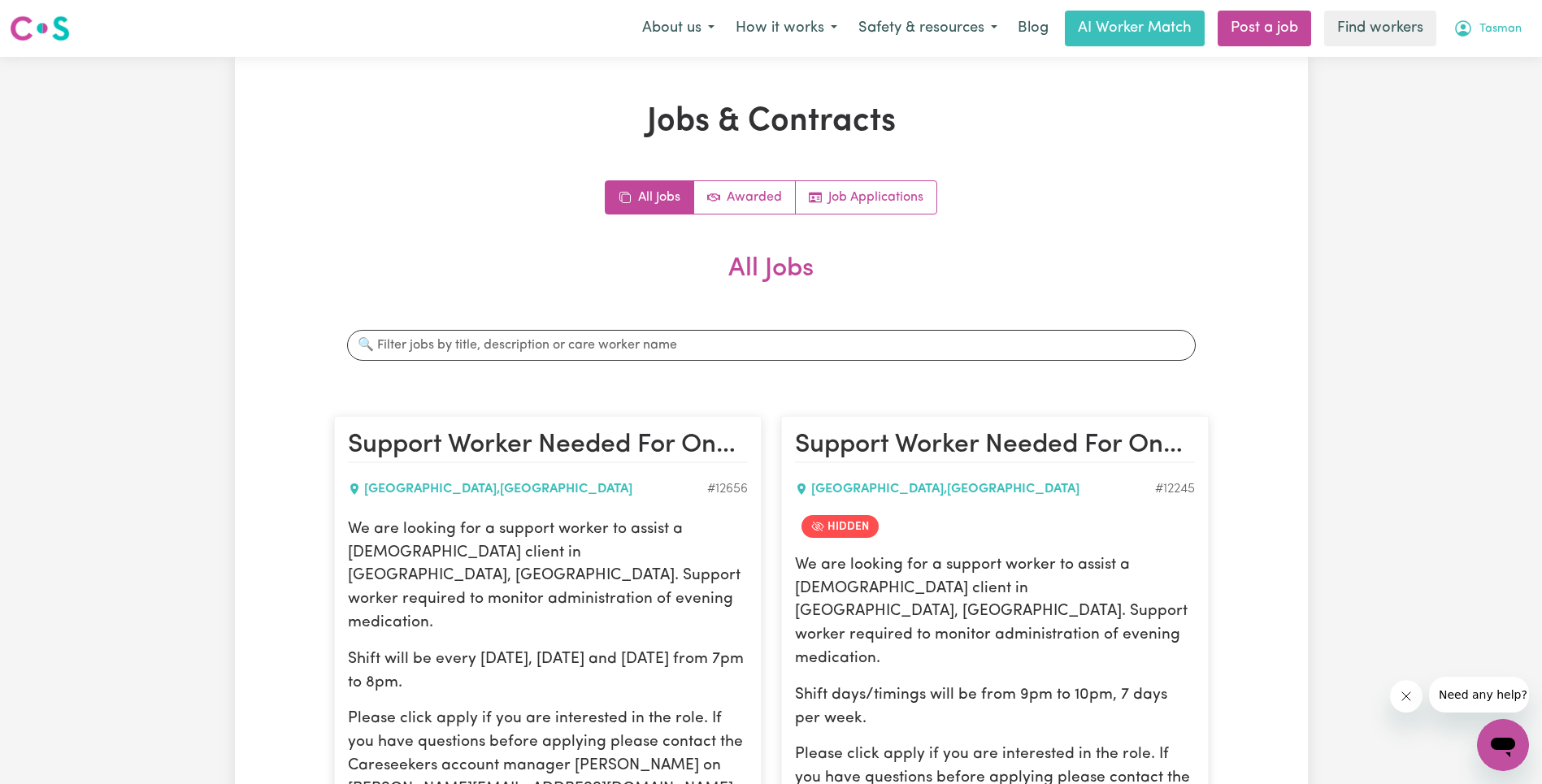
click at [1506, 24] on span "Tasman" at bounding box center [1500, 29] width 42 height 18
click at [1479, 90] on link "Logout" at bounding box center [1467, 94] width 128 height 31
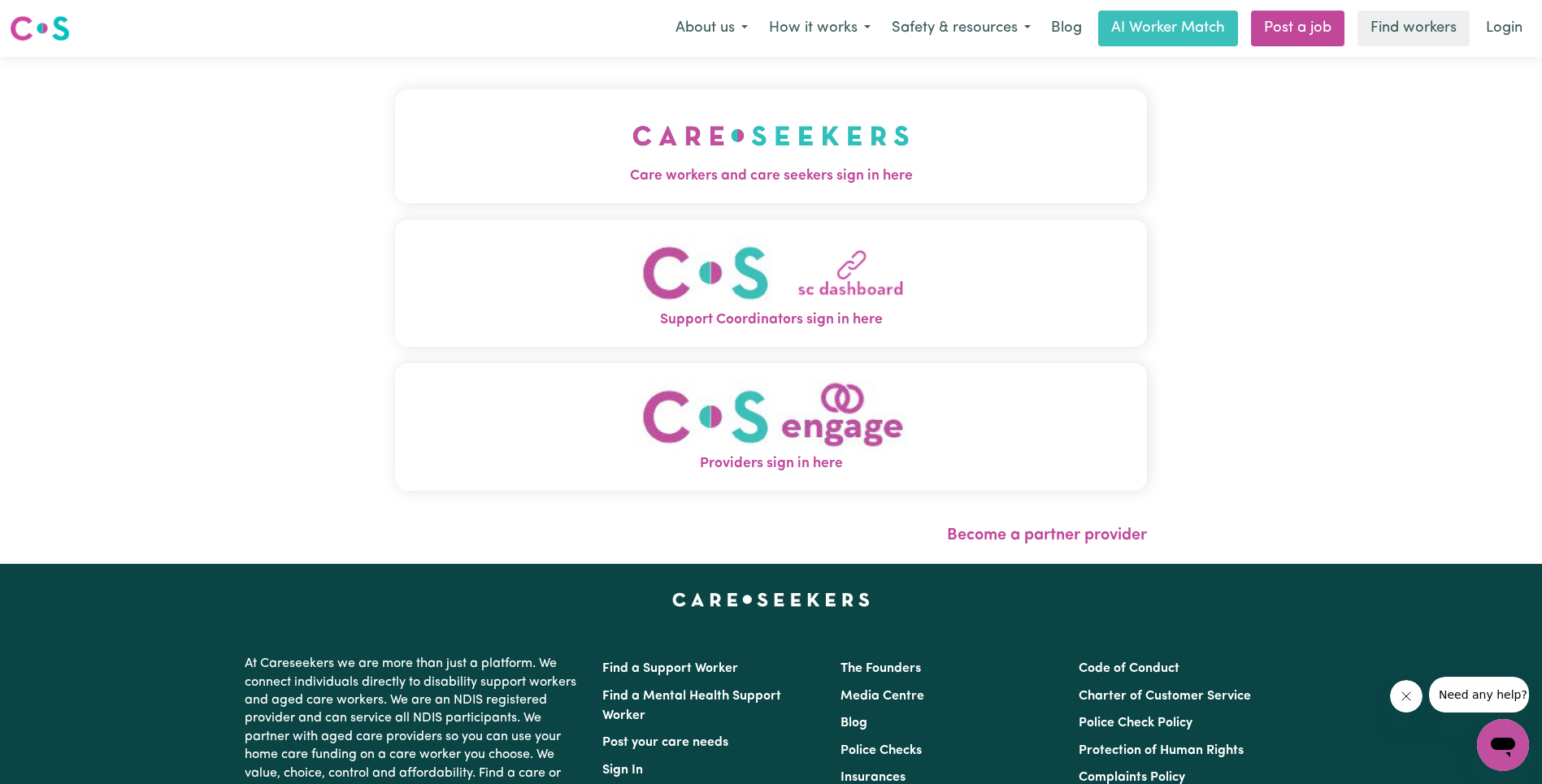
click at [632, 117] on img "Care workers and care seekers sign in here" at bounding box center [771, 135] width 277 height 60
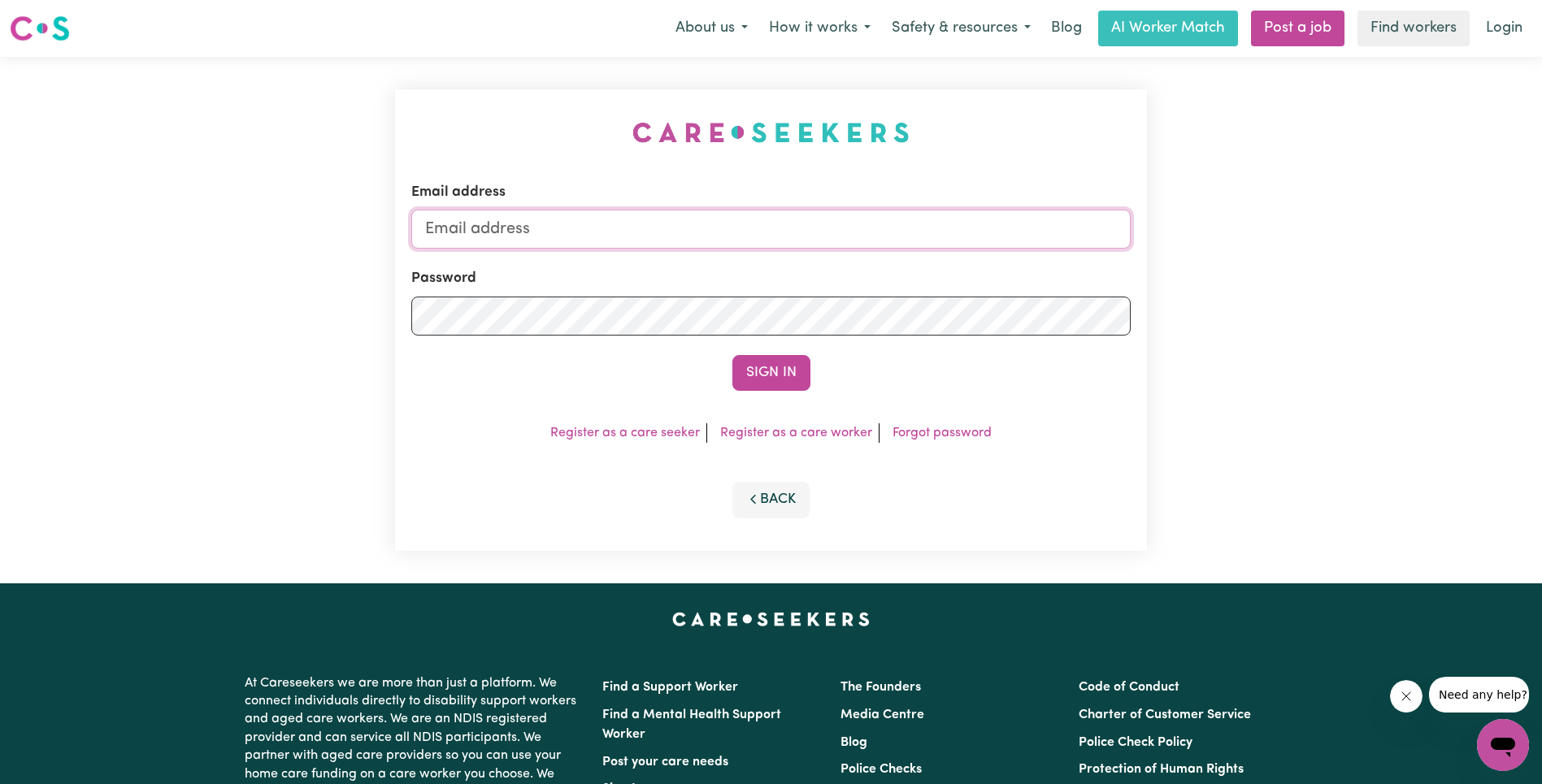
click at [780, 217] on input "Email address" at bounding box center [771, 229] width 719 height 39
click at [774, 387] on button "Sign In" at bounding box center [771, 373] width 78 height 36
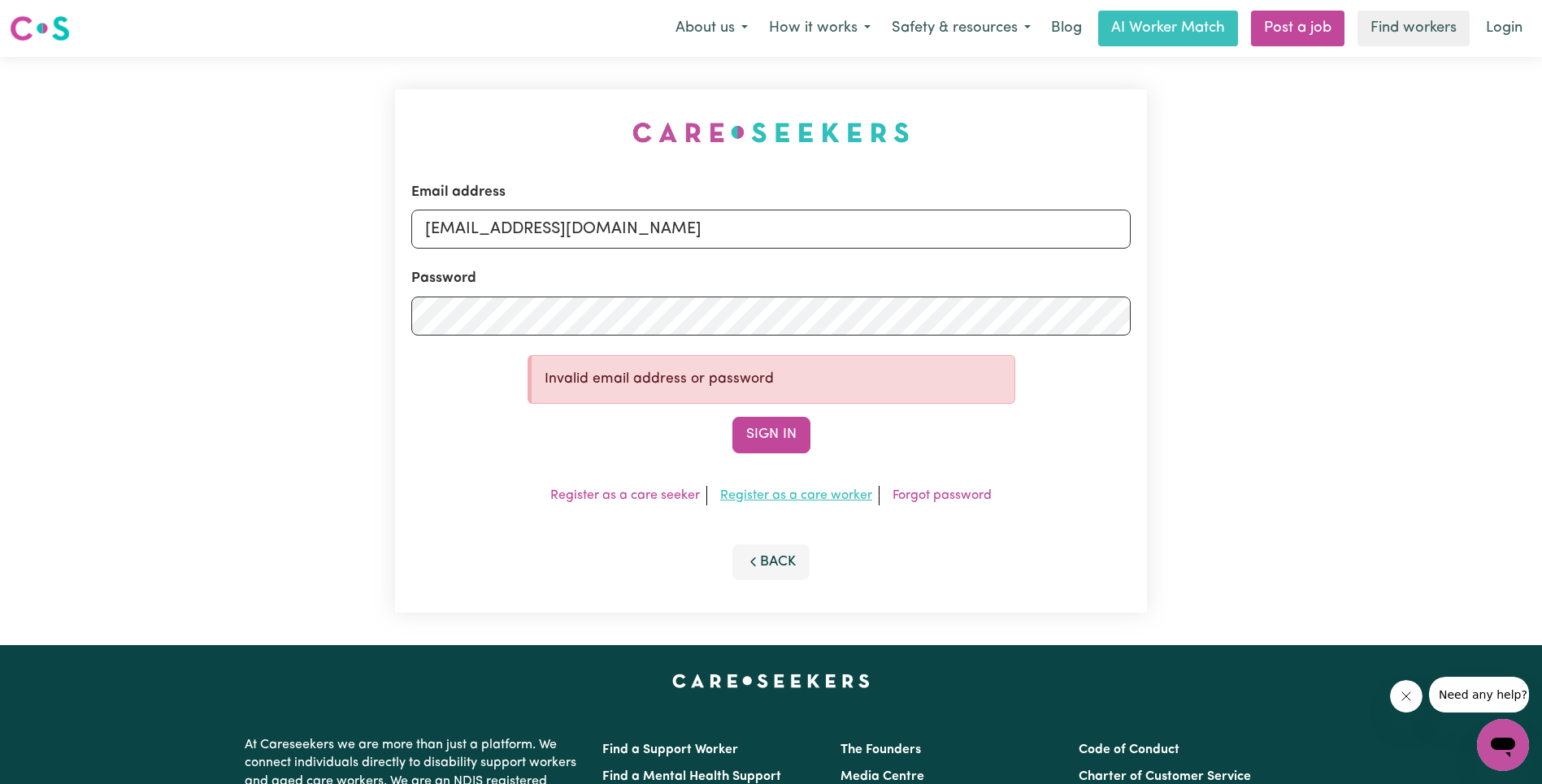
click at [744, 428] on button "Sign In" at bounding box center [771, 434] width 78 height 36
drag, startPoint x: 672, startPoint y: 229, endPoint x: 849, endPoint y: 227, distance: 177.0
click at [849, 227] on input "[EMAIL_ADDRESS][DOMAIN_NAME]" at bounding box center [771, 229] width 719 height 39
paste input "[EMAIL_ADDRESS][DOMAIN_NAME]"
type input "superuser~[EMAIL_ADDRESS][DOMAIN_NAME]"
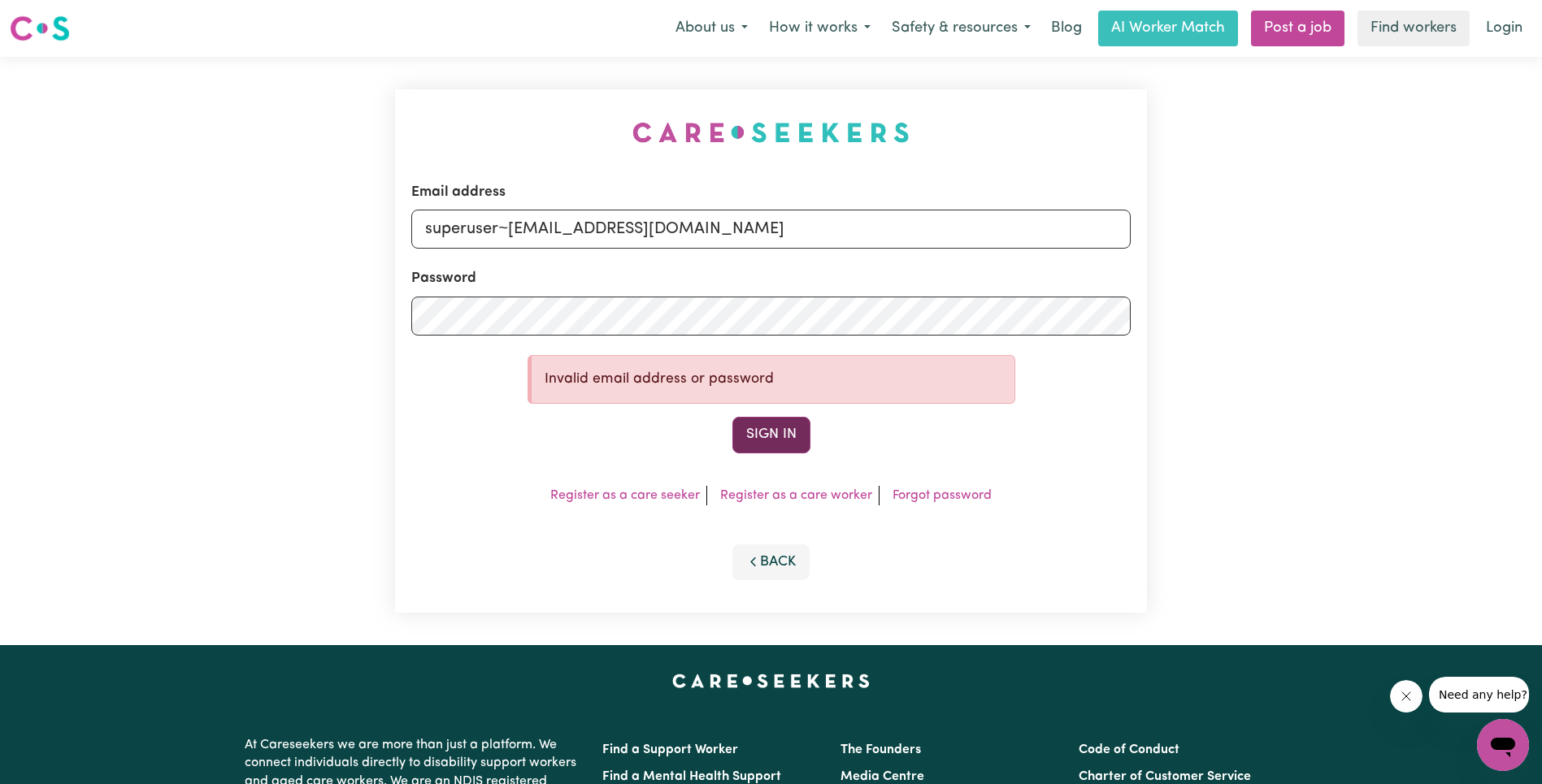
click at [783, 440] on button "Sign In" at bounding box center [771, 434] width 78 height 36
